Goal: Browse casually: Explore the website without a specific task or goal

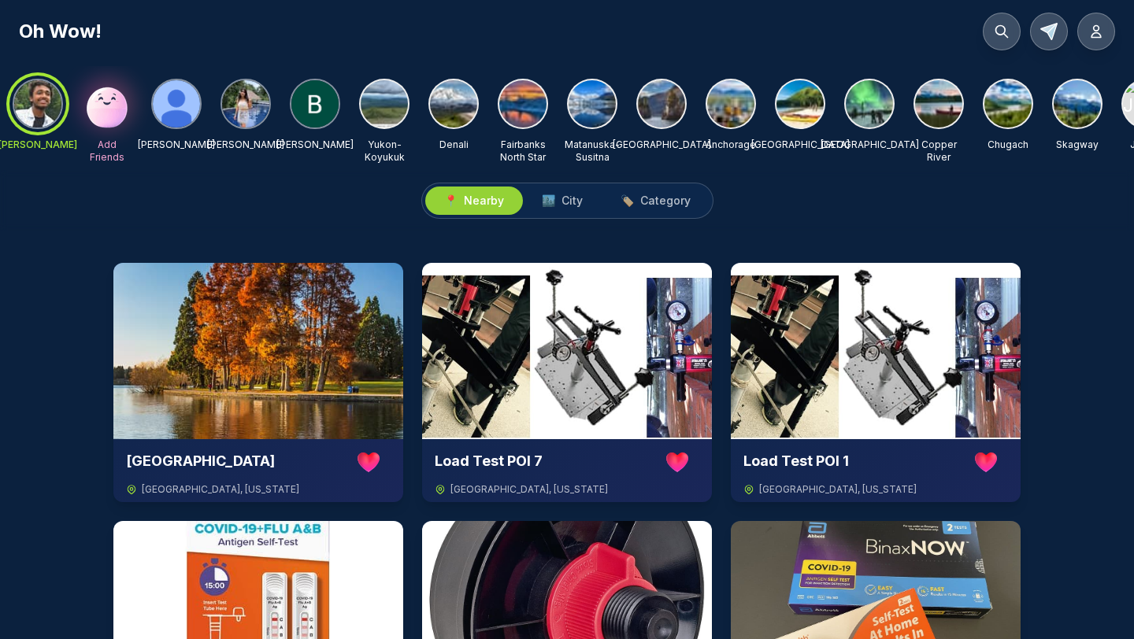
click at [395, 104] on img at bounding box center [384, 103] width 47 height 47
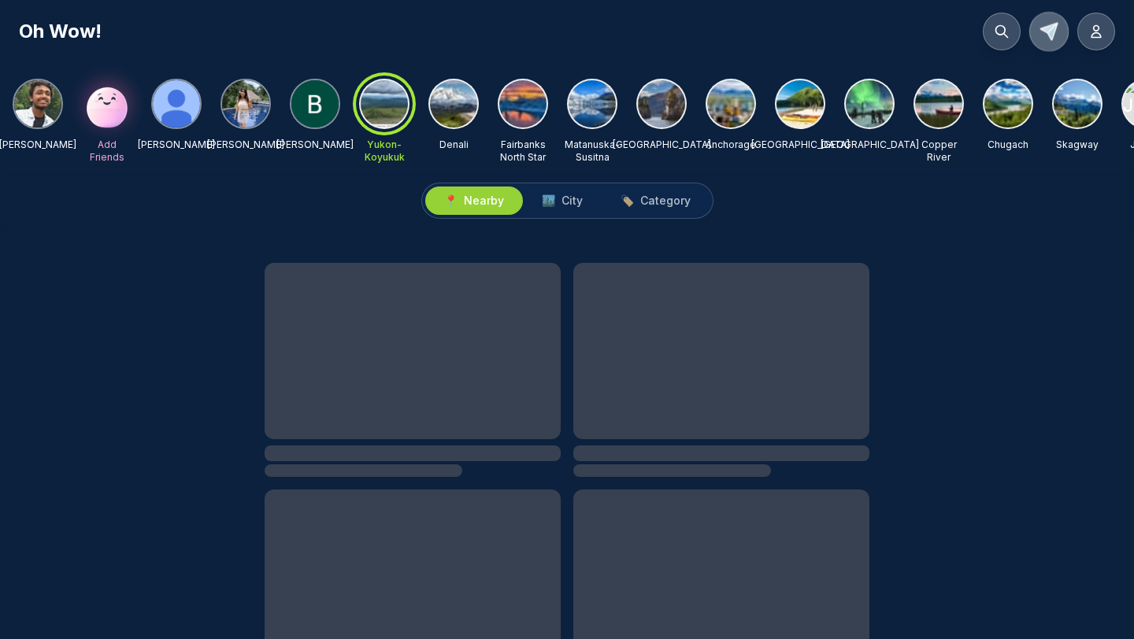
click at [1057, 34] on icon at bounding box center [1048, 31] width 23 height 23
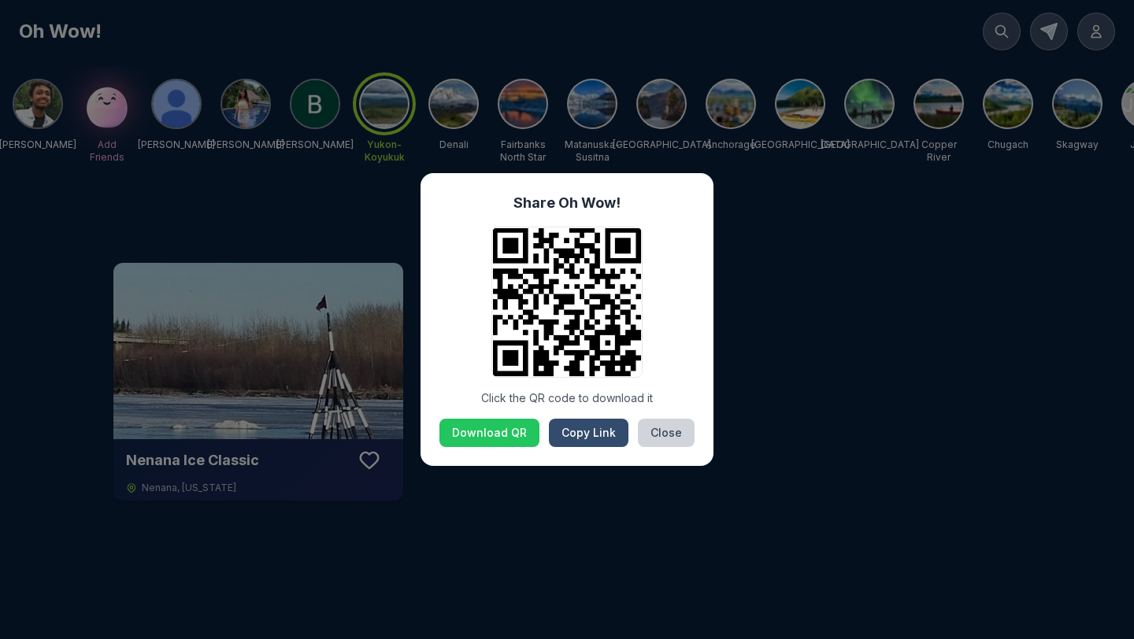
click at [586, 442] on button "Copy Link" at bounding box center [589, 433] width 80 height 28
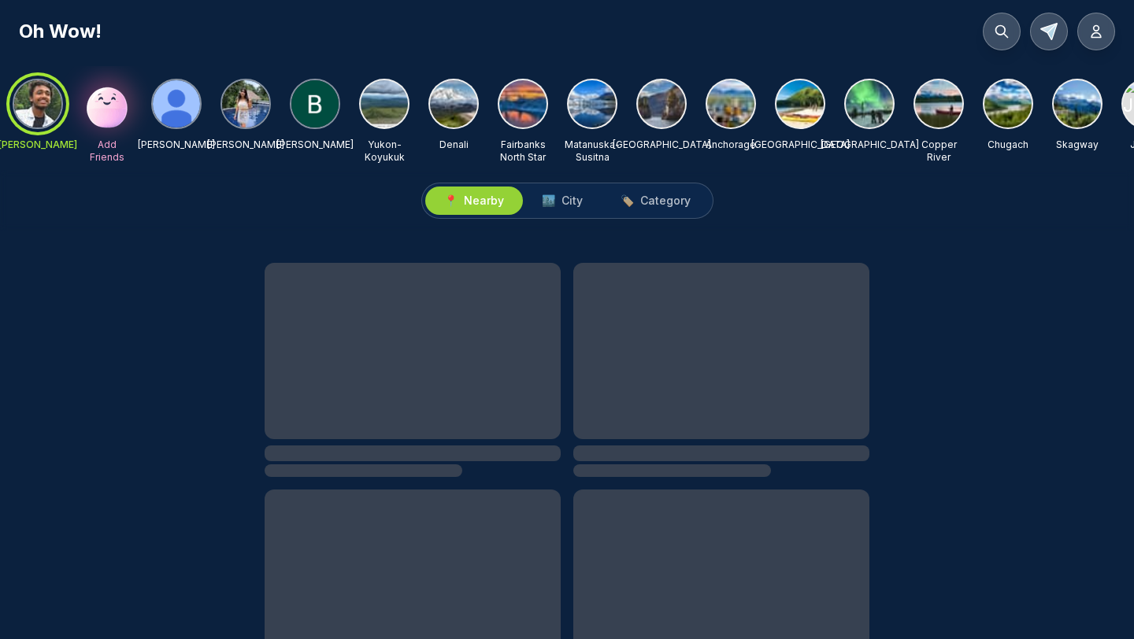
click at [651, 103] on img at bounding box center [661, 103] width 47 height 47
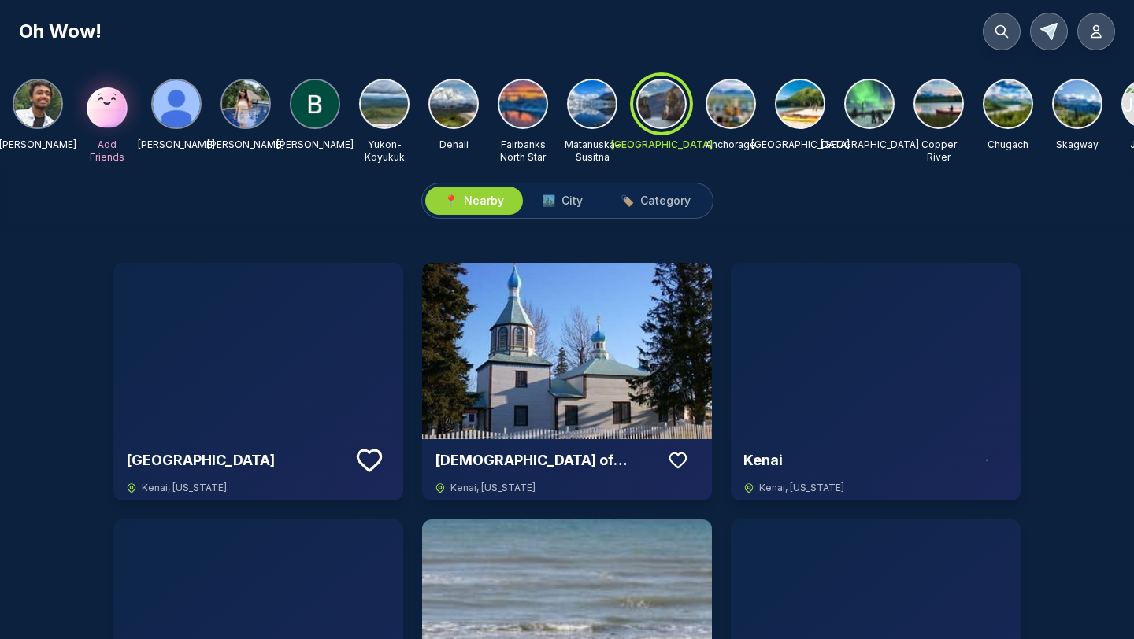
scroll to position [0, 605]
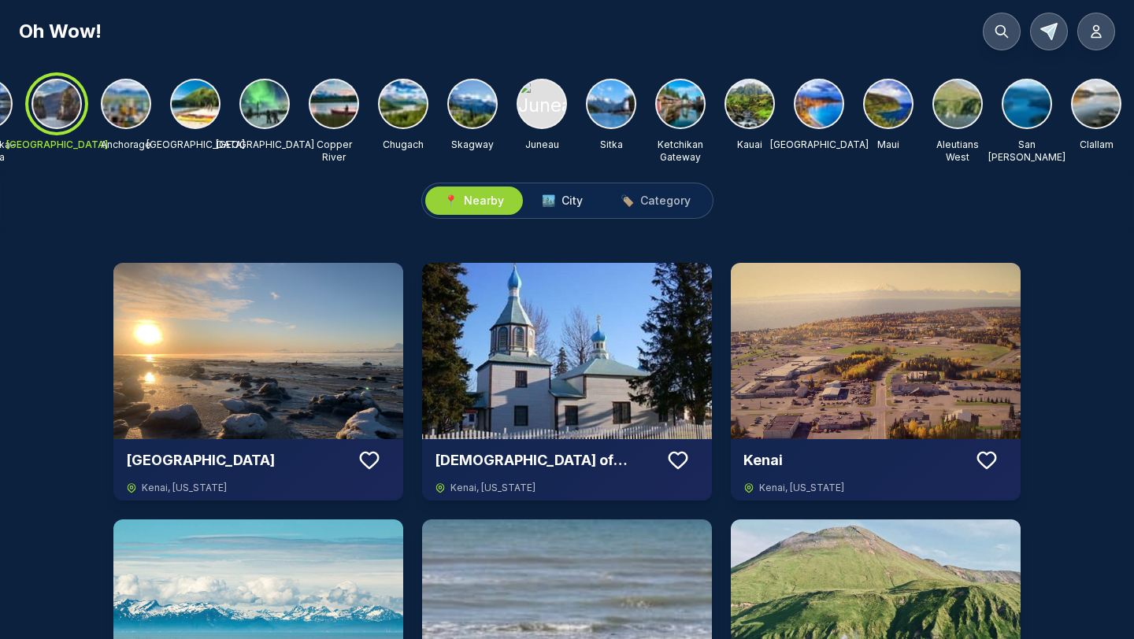
click at [575, 206] on span "City" at bounding box center [571, 201] width 21 height 16
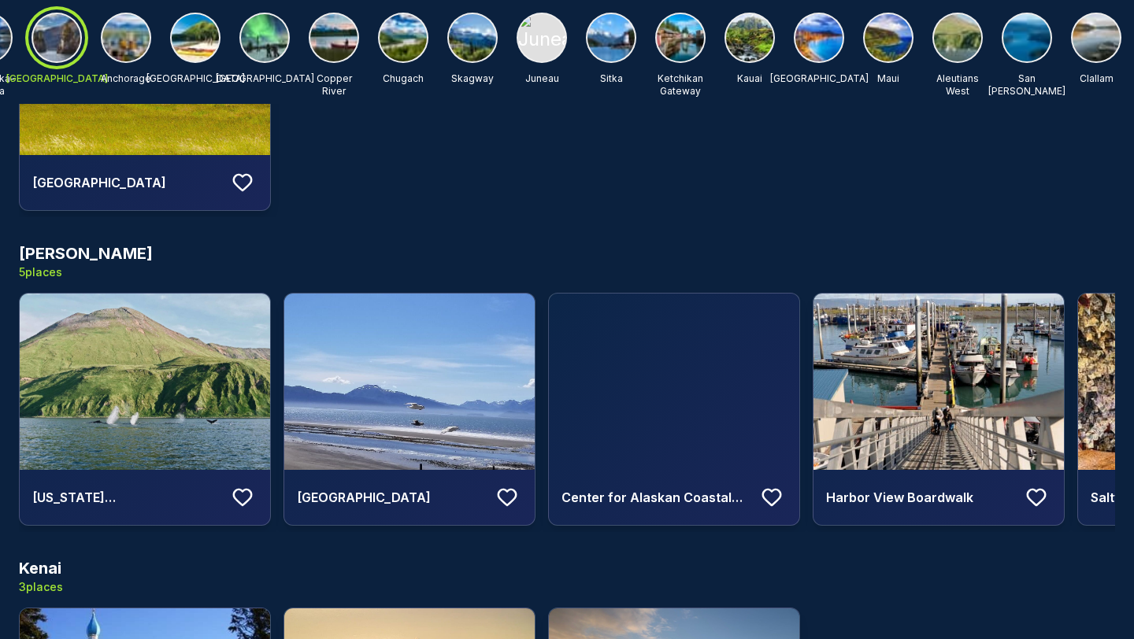
scroll to position [550, 0]
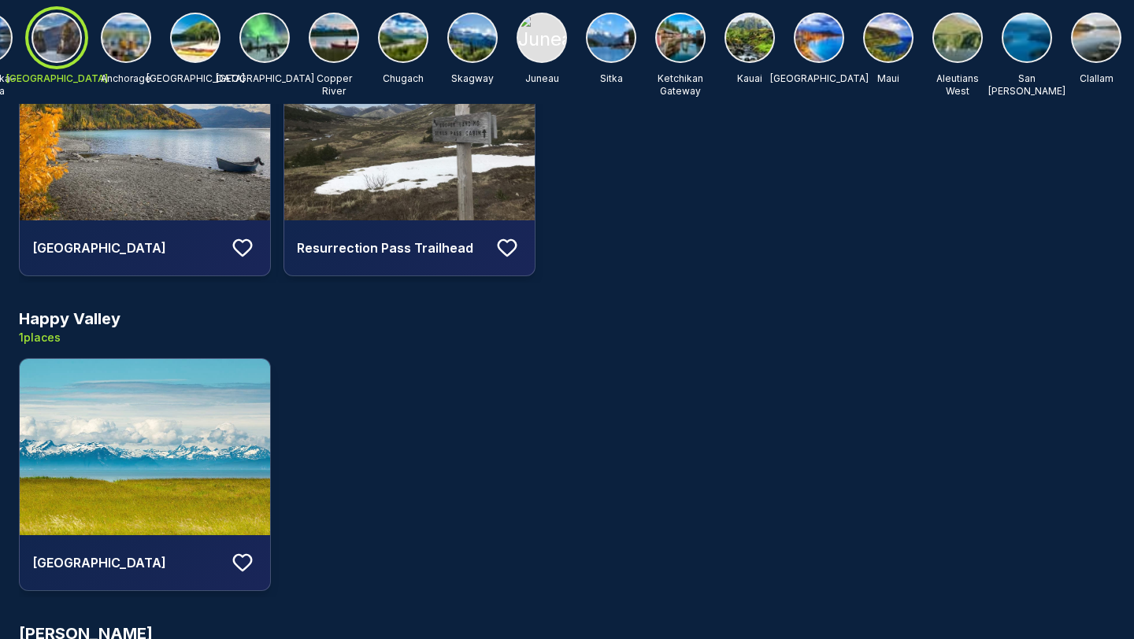
click at [244, 19] on div at bounding box center [264, 38] width 50 height 50
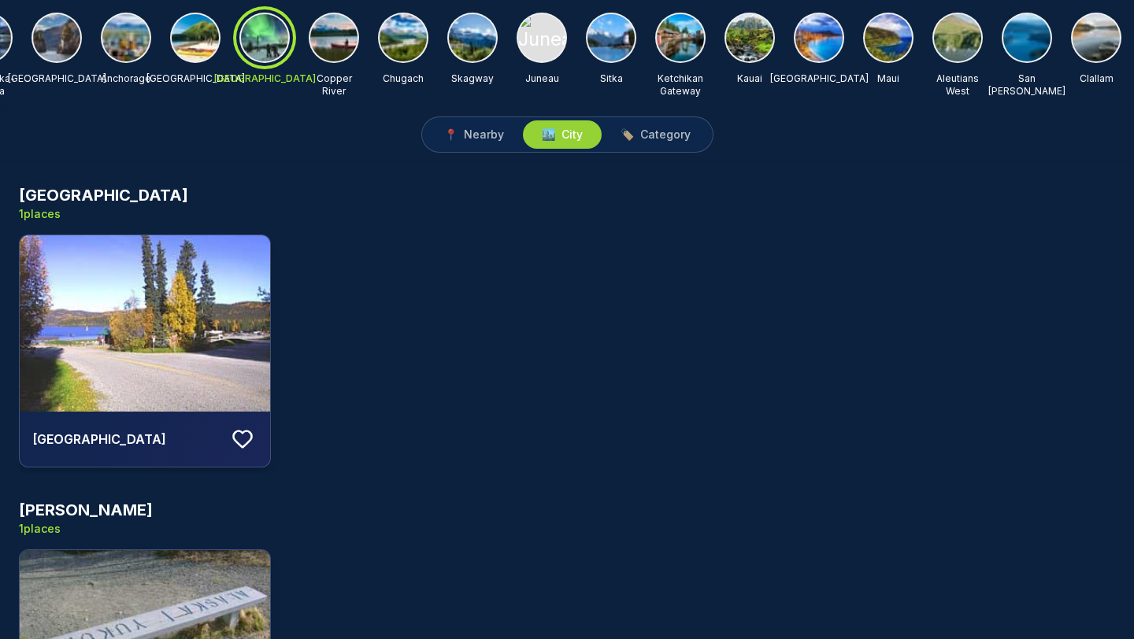
scroll to position [0, 0]
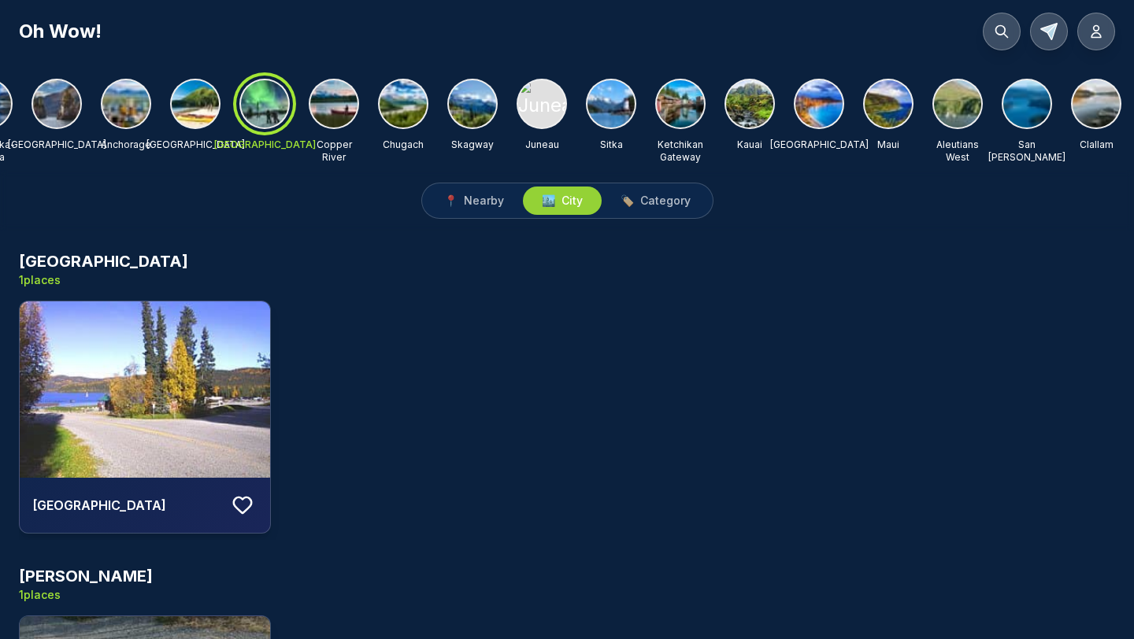
click at [868, 94] on img at bounding box center [888, 103] width 47 height 47
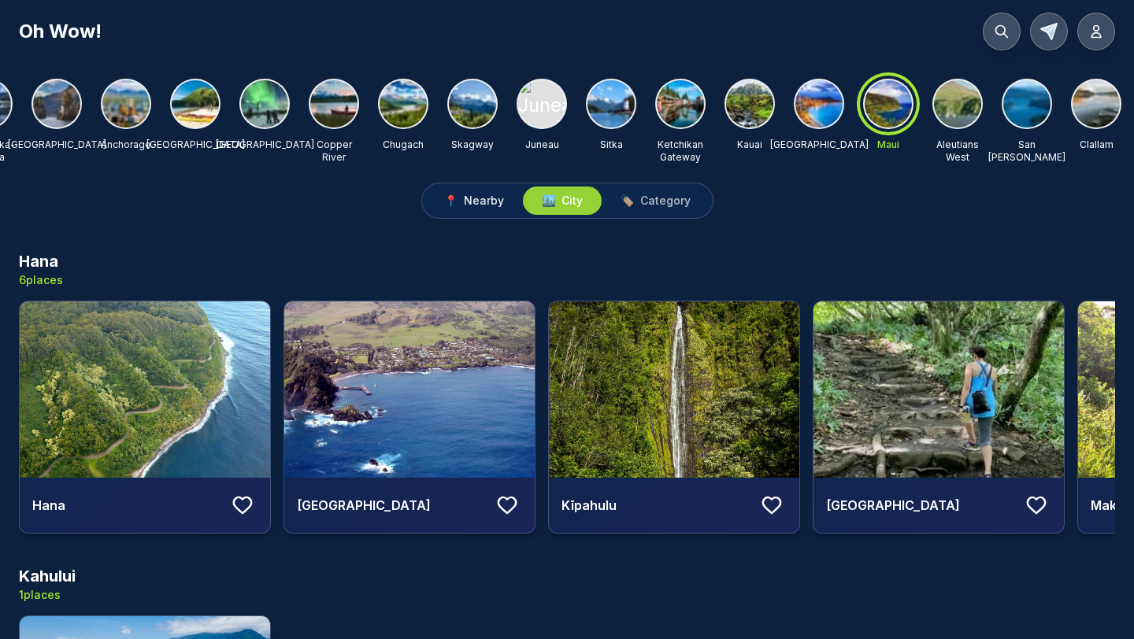
click at [482, 187] on button "📍 Nearby" at bounding box center [474, 201] width 98 height 28
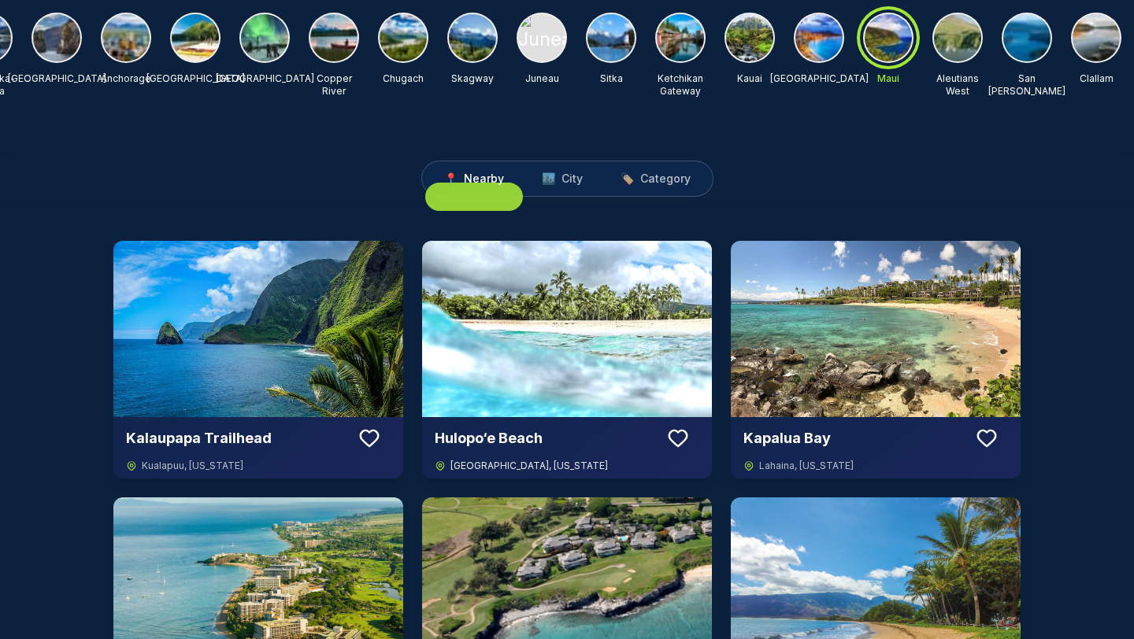
scroll to position [1521, 0]
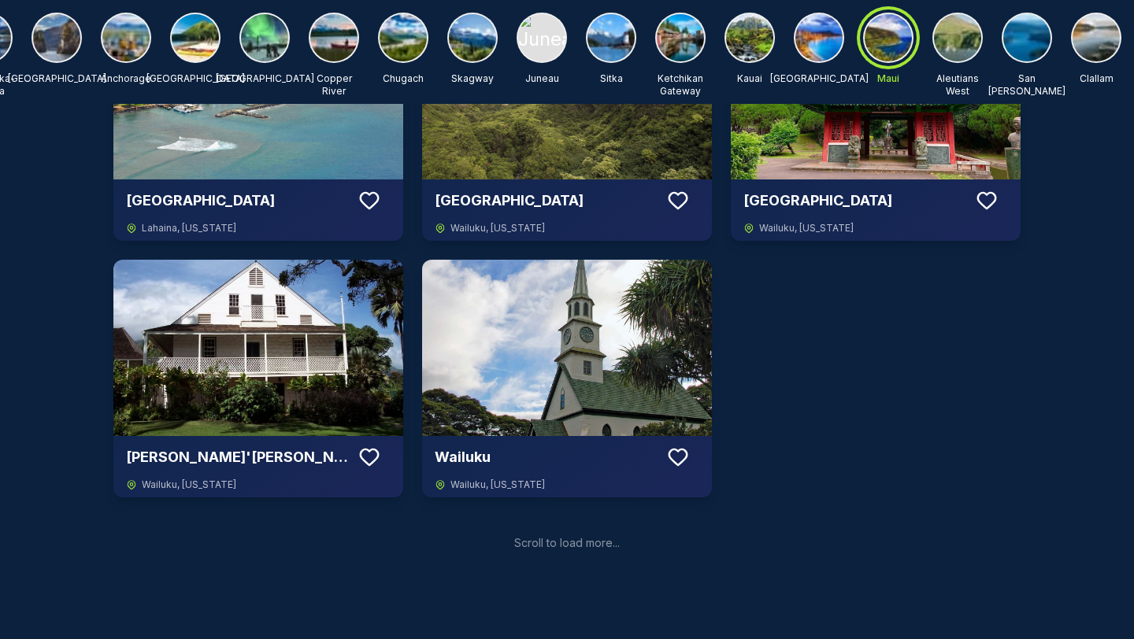
click at [551, 550] on div "Scroll to load more..." at bounding box center [567, 543] width 106 height 16
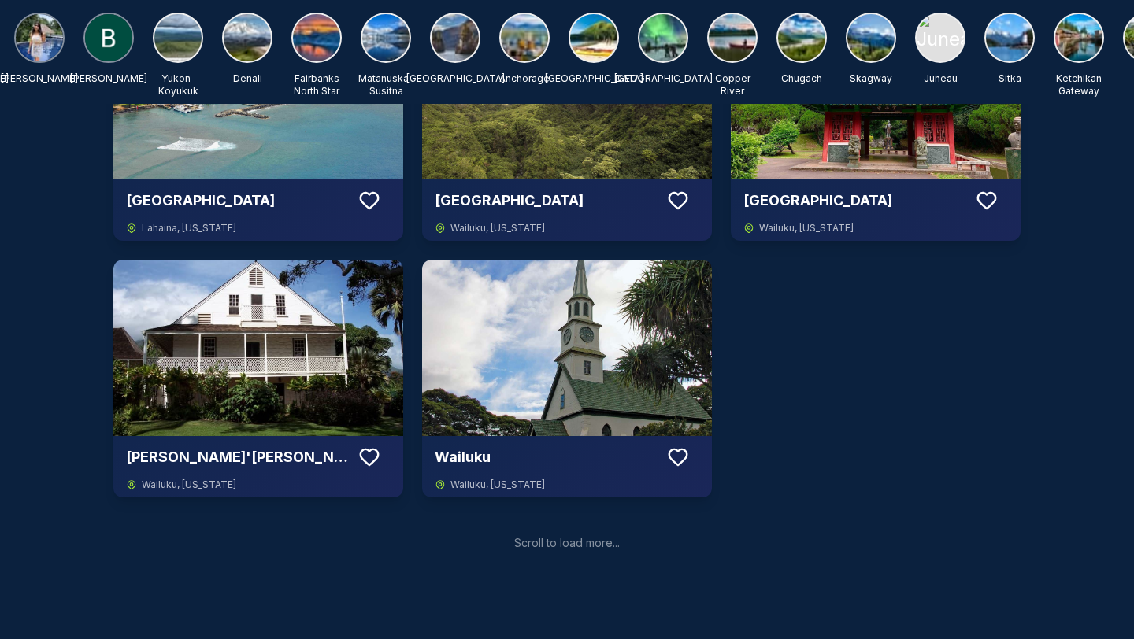
scroll to position [0, 0]
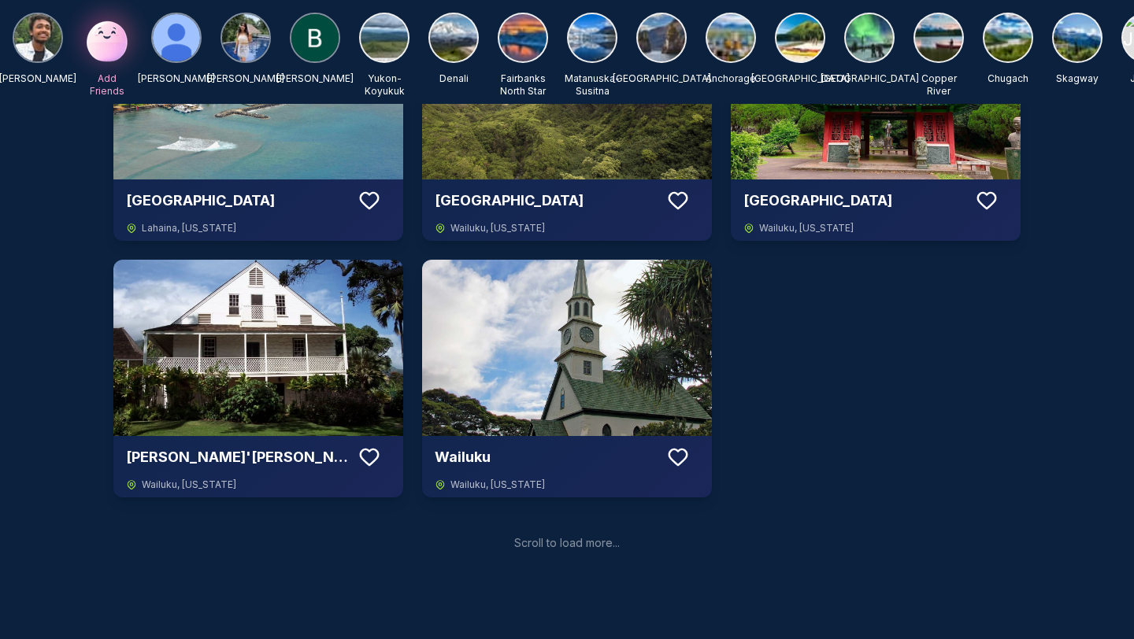
click at [402, 34] on img at bounding box center [384, 37] width 47 height 47
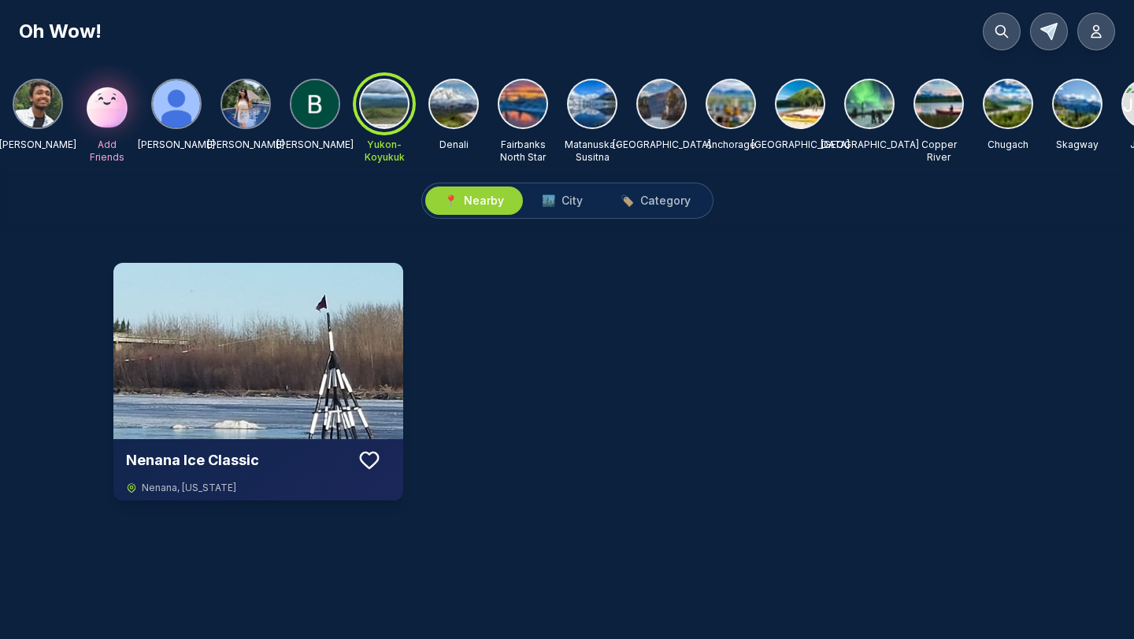
click at [463, 114] on img at bounding box center [453, 103] width 47 height 47
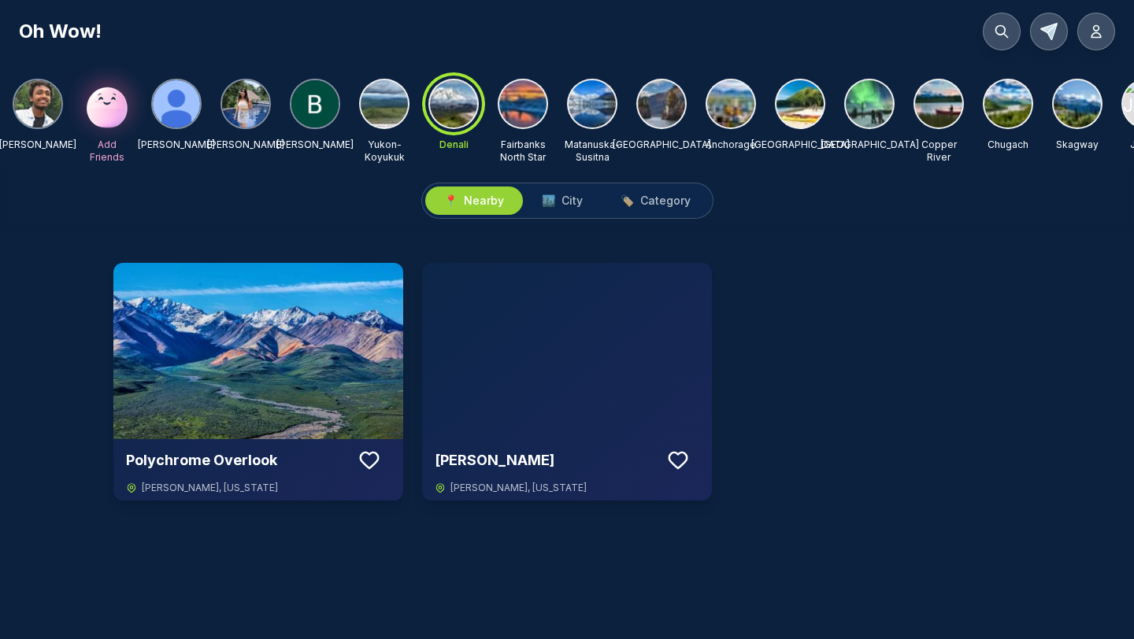
scroll to position [0, 605]
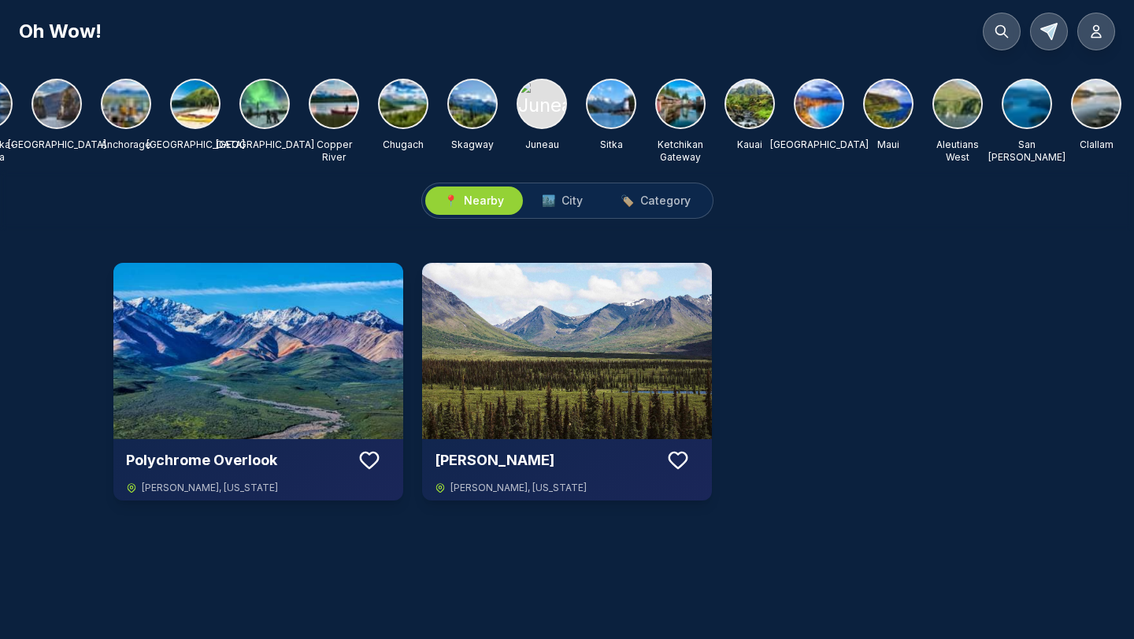
click at [1093, 108] on img at bounding box center [1095, 103] width 47 height 47
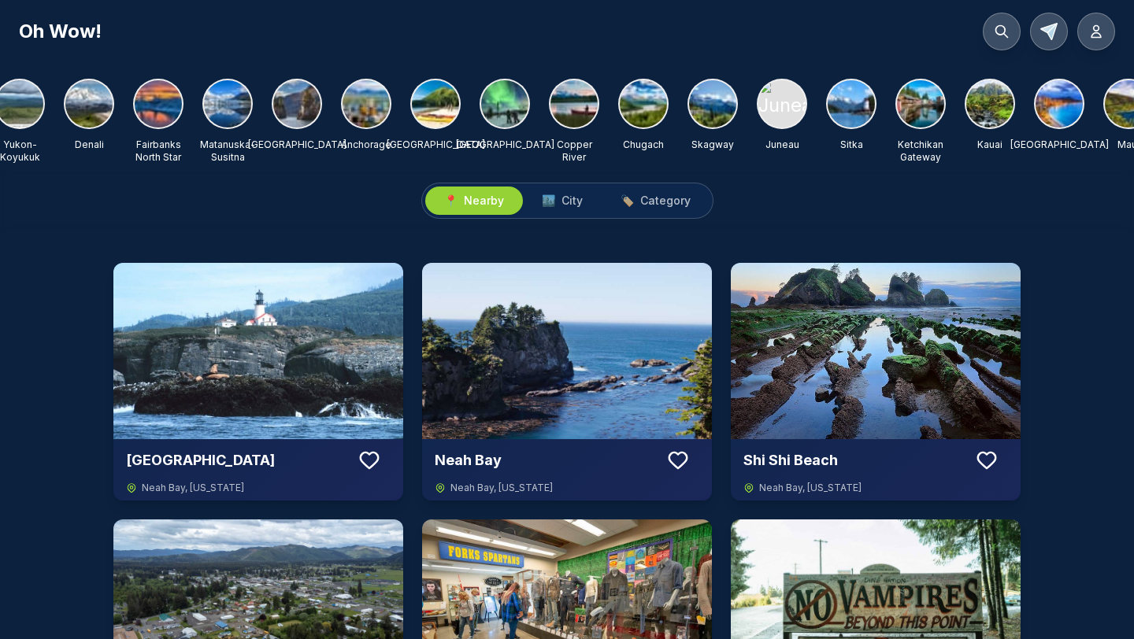
scroll to position [0, 0]
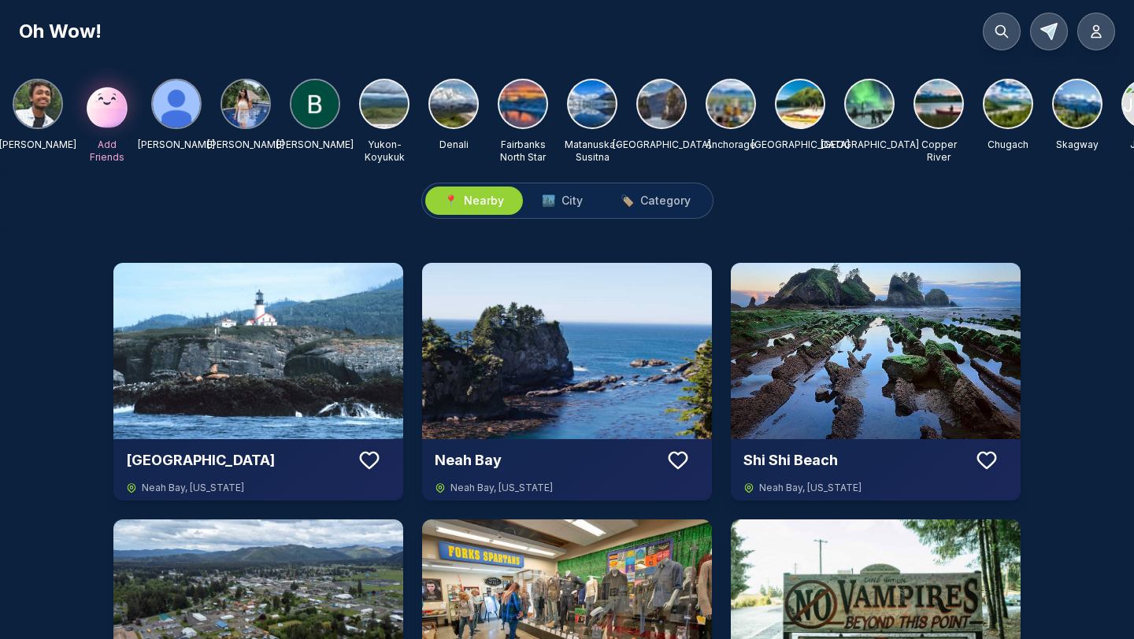
click at [532, 100] on img at bounding box center [522, 103] width 47 height 47
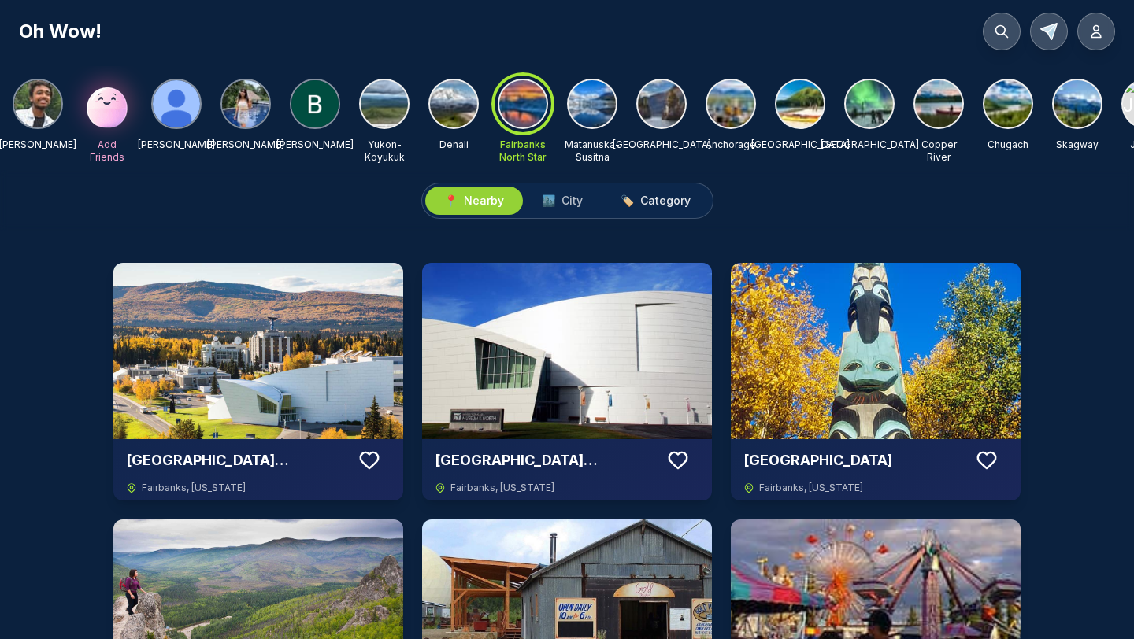
click at [648, 209] on button "🏷️ Category" at bounding box center [656, 201] width 108 height 28
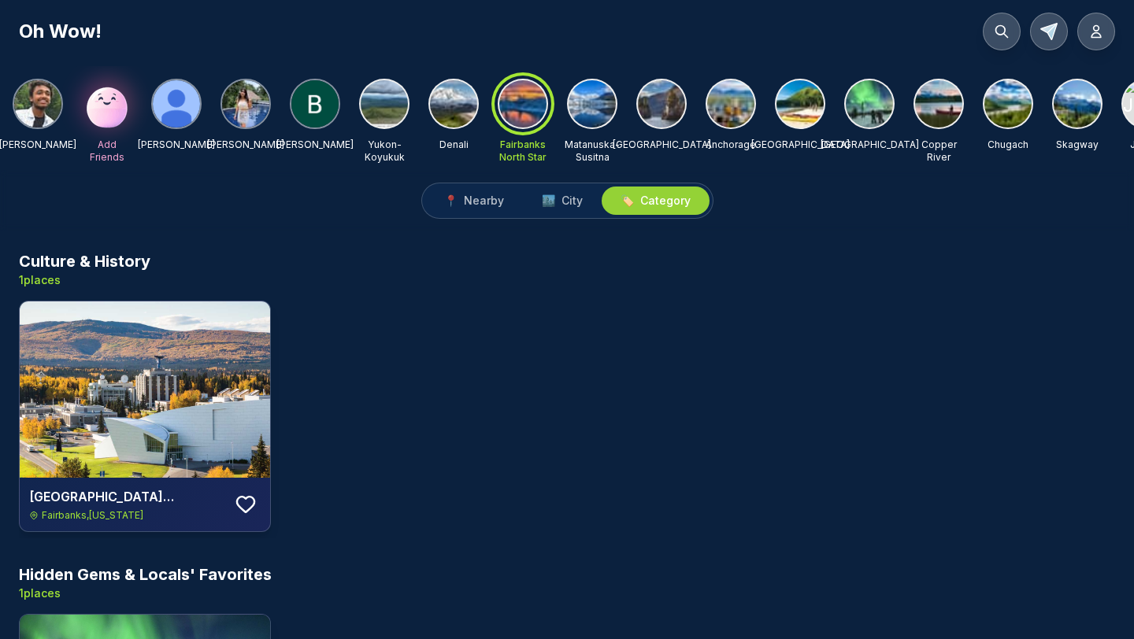
scroll to position [235, 0]
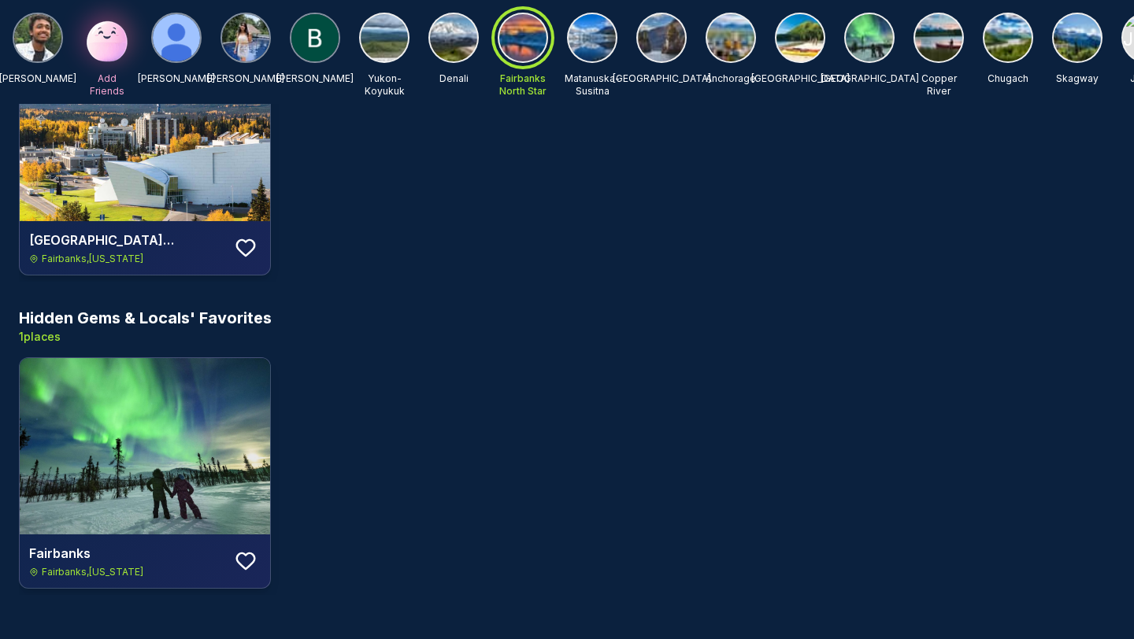
click at [798, 22] on img at bounding box center [799, 37] width 47 height 47
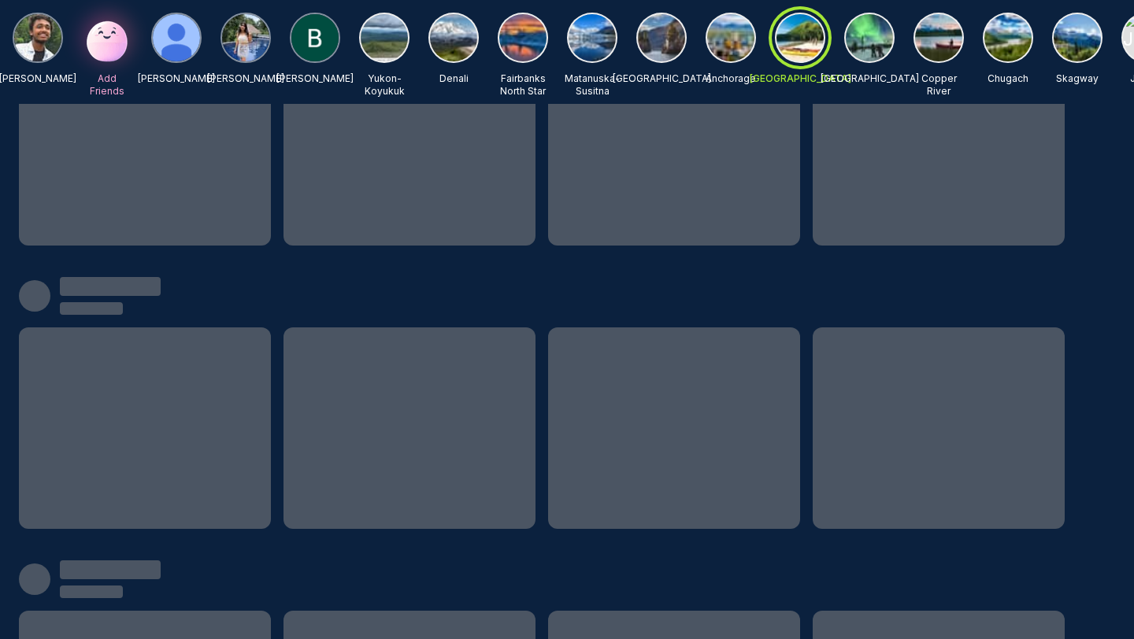
scroll to position [0, 0]
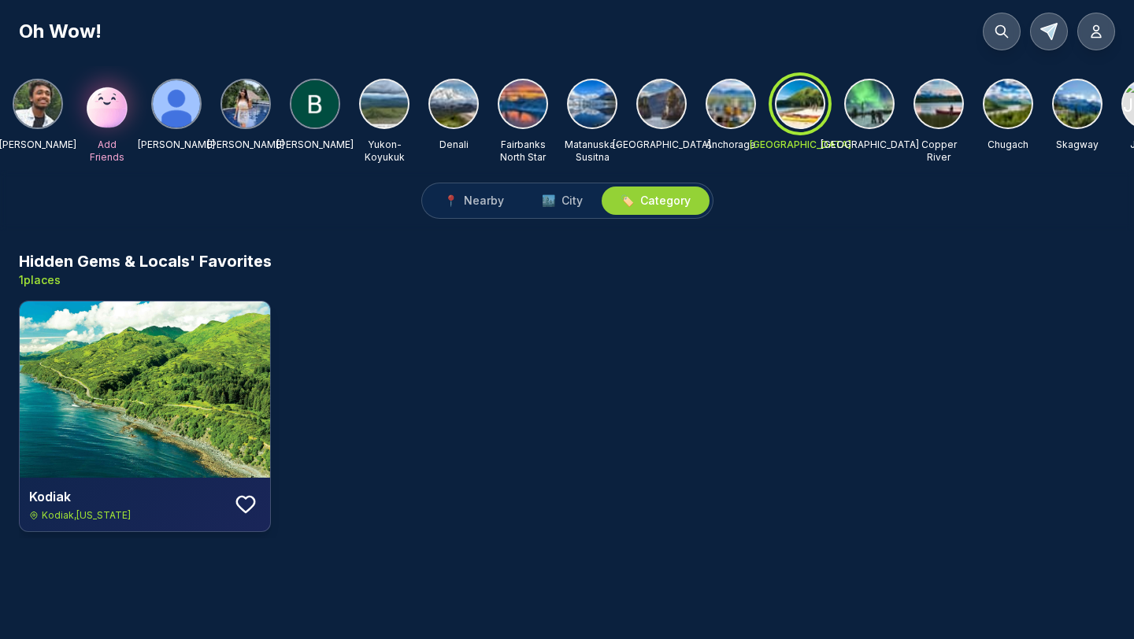
click at [254, 102] on img at bounding box center [245, 103] width 47 height 47
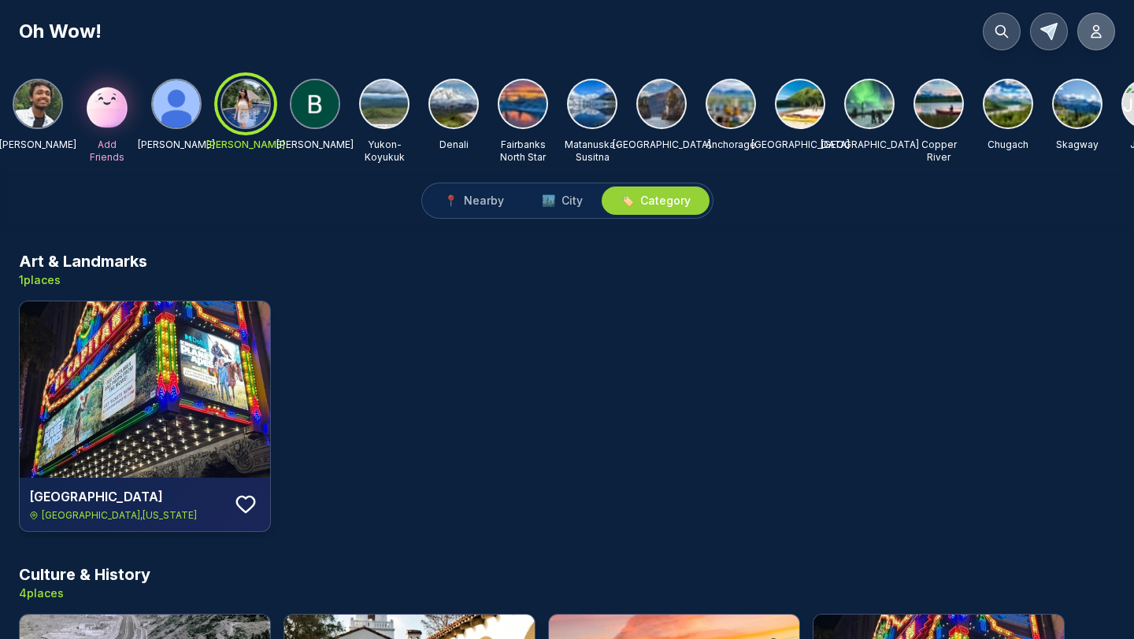
click at [1085, 30] on button at bounding box center [1096, 32] width 38 height 38
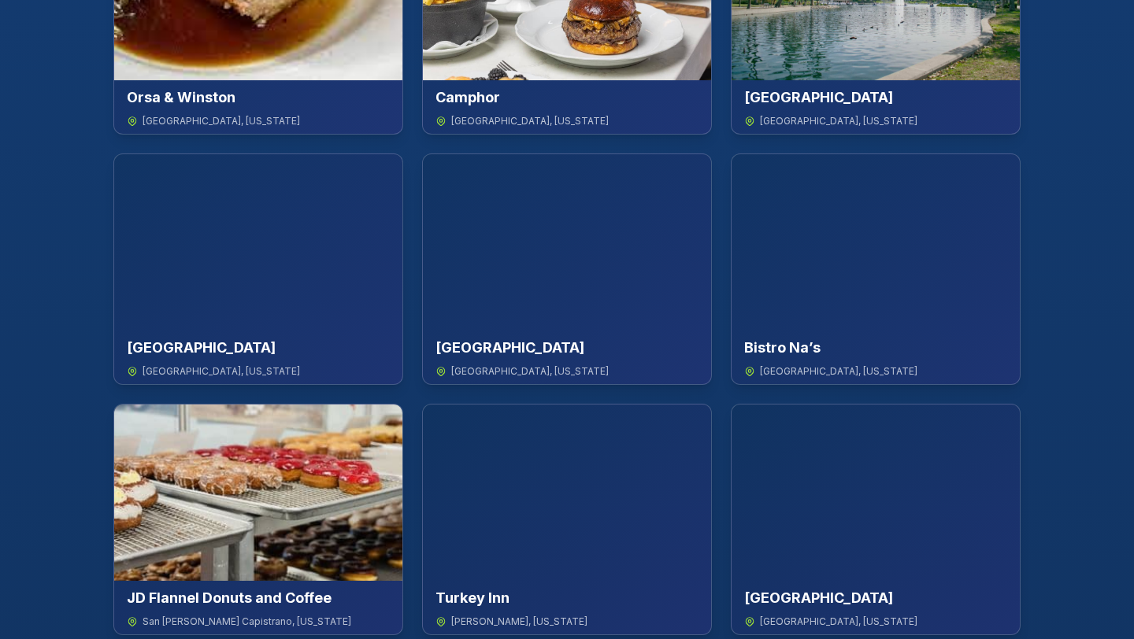
scroll to position [471, 0]
